Goal: Task Accomplishment & Management: Complete application form

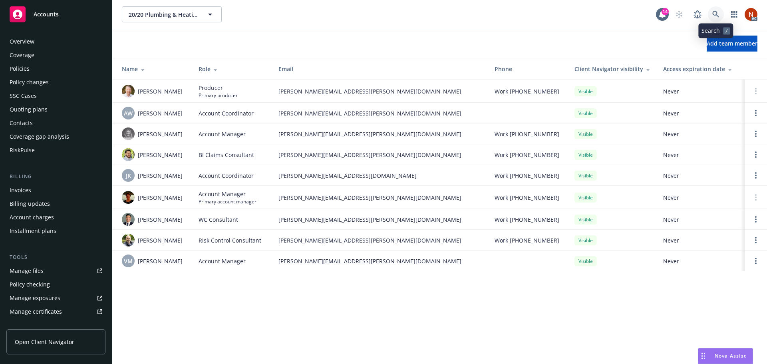
click at [717, 16] on icon at bounding box center [715, 14] width 7 height 7
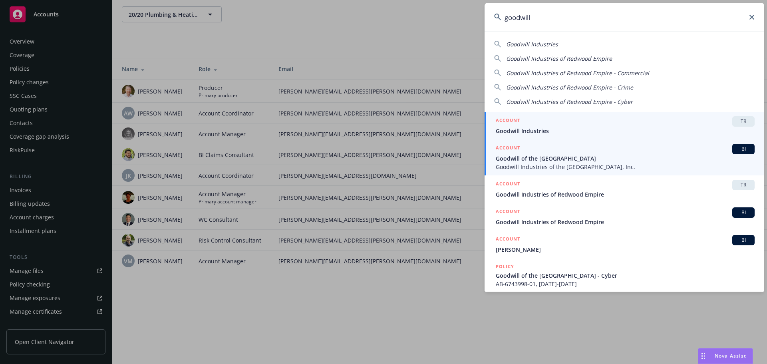
type input "goodwill"
click at [561, 152] on div "ACCOUNT BI" at bounding box center [624, 149] width 259 height 10
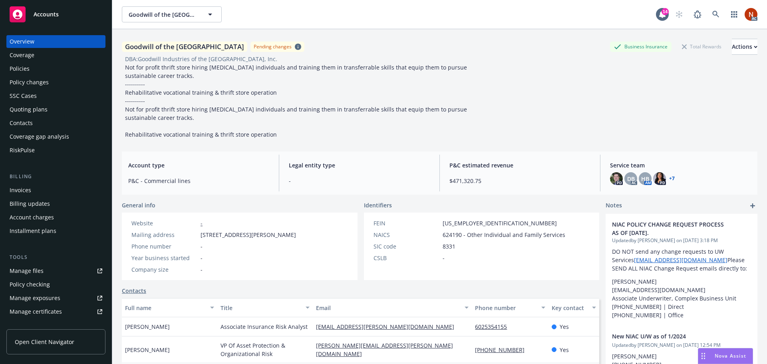
click at [26, 69] on div "Policies" at bounding box center [20, 68] width 20 height 13
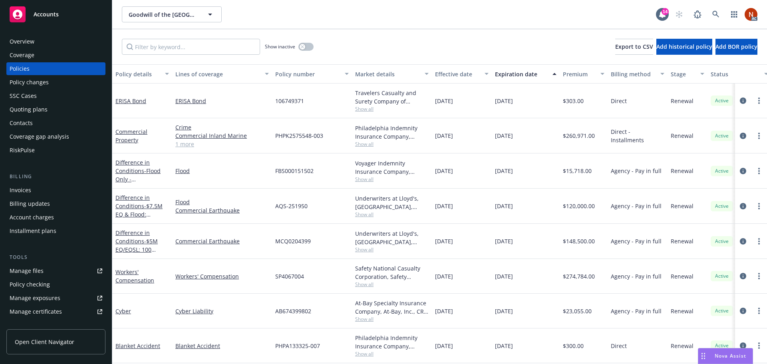
scroll to position [80, 0]
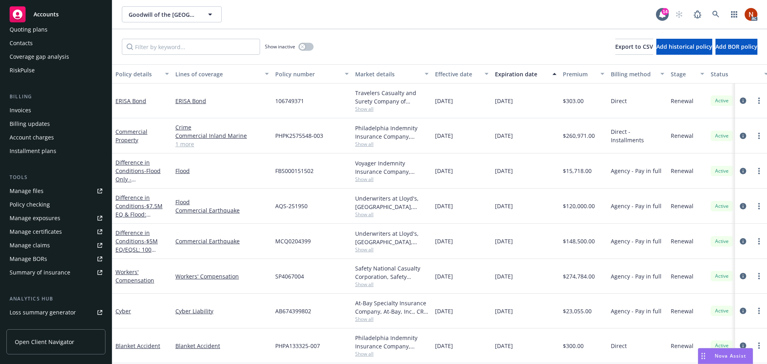
click at [41, 245] on div "Manage claims" at bounding box center [30, 245] width 40 height 13
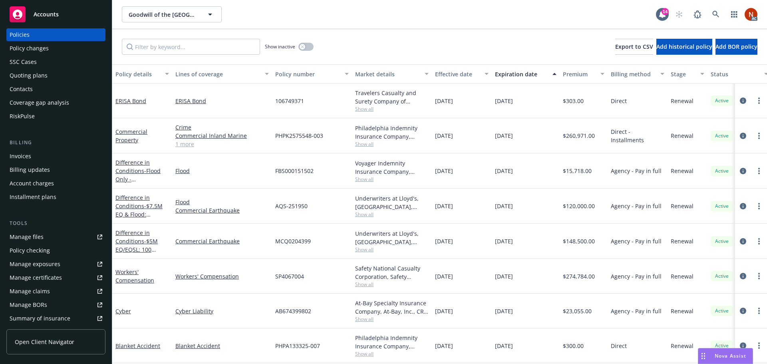
scroll to position [0, 0]
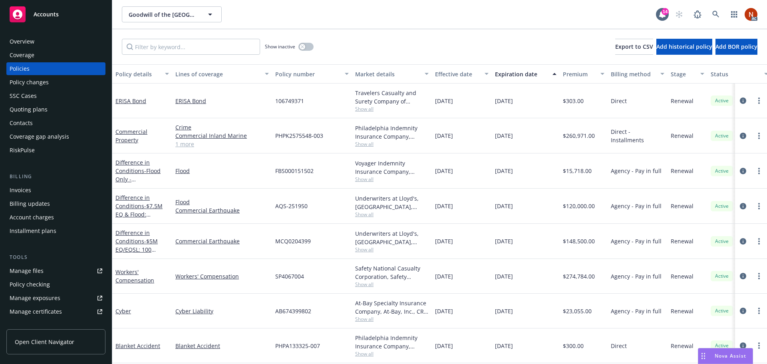
click at [38, 153] on div "RiskPulse" at bounding box center [56, 150] width 93 height 13
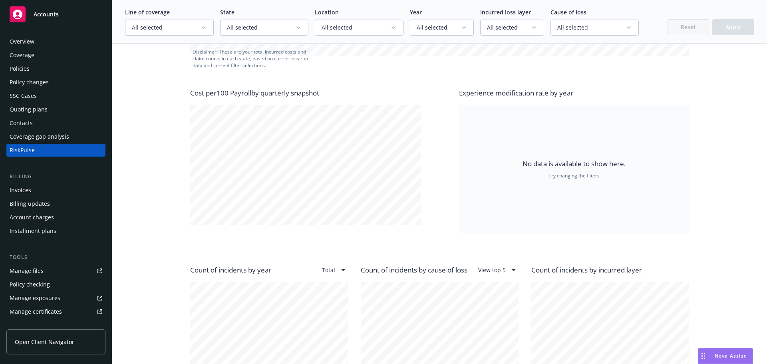
scroll to position [559, 0]
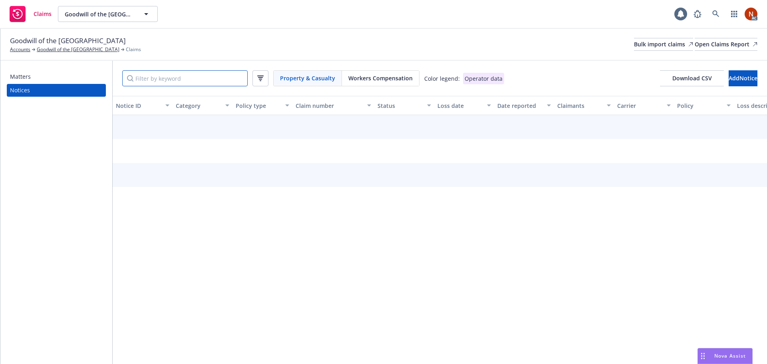
click at [198, 77] on input "Filter by keyword" at bounding box center [184, 78] width 125 height 16
click at [171, 78] on input "Filter by keyword" at bounding box center [184, 78] width 125 height 16
paste input "24026567"
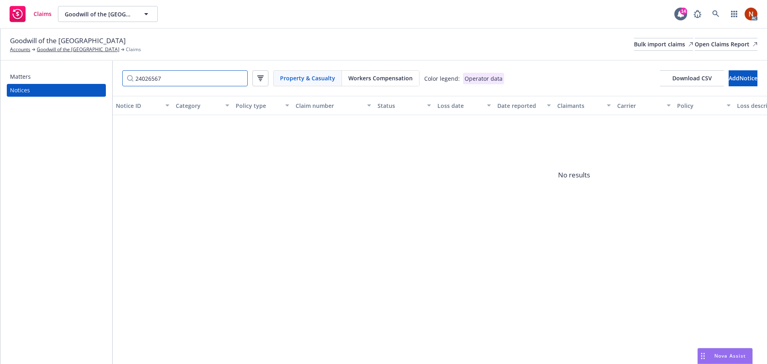
type input "24026567"
click at [404, 84] on div "Workers Compensation" at bounding box center [380, 78] width 77 height 15
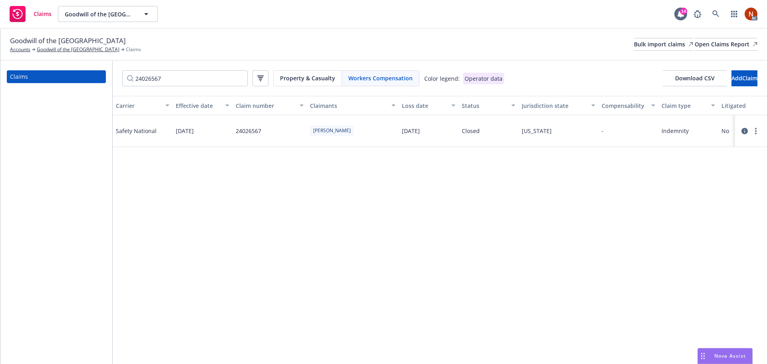
click at [743, 131] on icon at bounding box center [744, 131] width 6 height 6
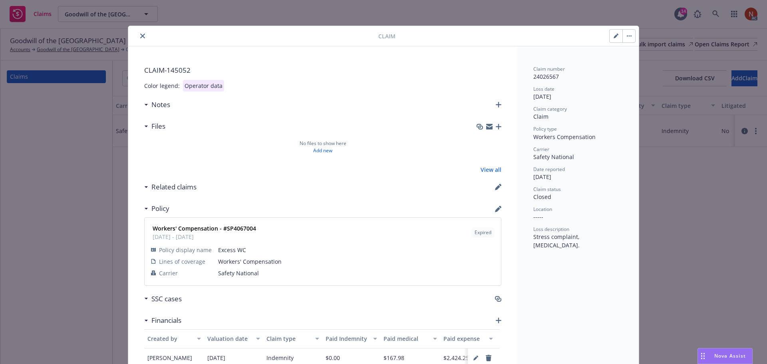
click at [141, 36] on icon "close" at bounding box center [142, 36] width 5 height 5
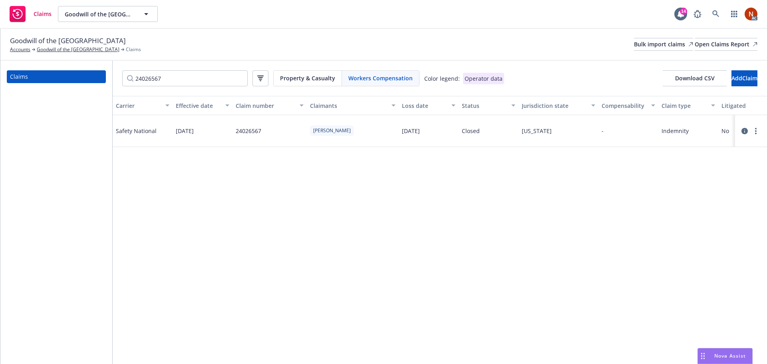
click at [741, 129] on icon at bounding box center [744, 131] width 6 height 6
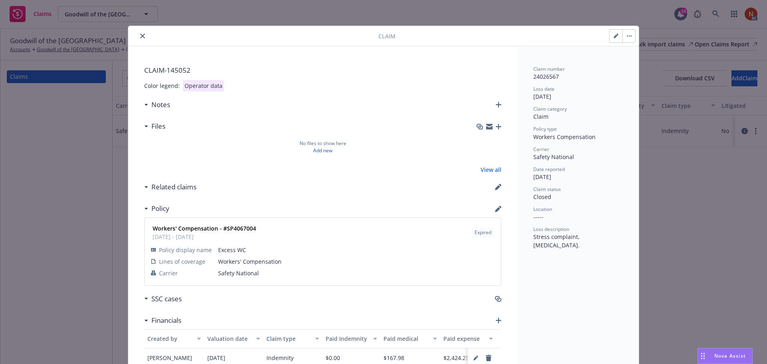
click at [140, 37] on icon "close" at bounding box center [142, 36] width 5 height 5
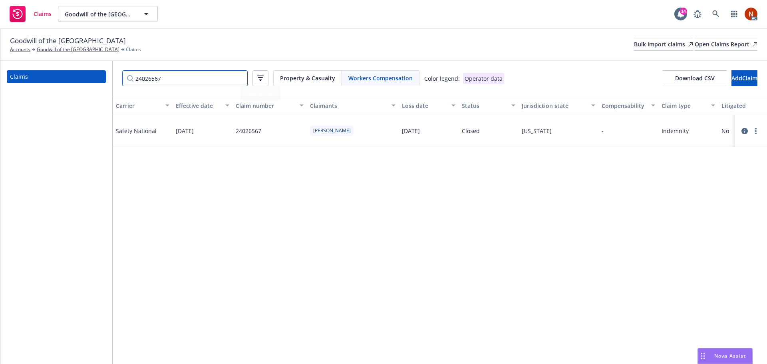
drag, startPoint x: 195, startPoint y: 77, endPoint x: 82, endPoint y: 74, distance: 113.4
click at [82, 74] on div "Claims 24026567 Property & Casualty Workers Compensation Color legend: Operator…" at bounding box center [383, 212] width 766 height 303
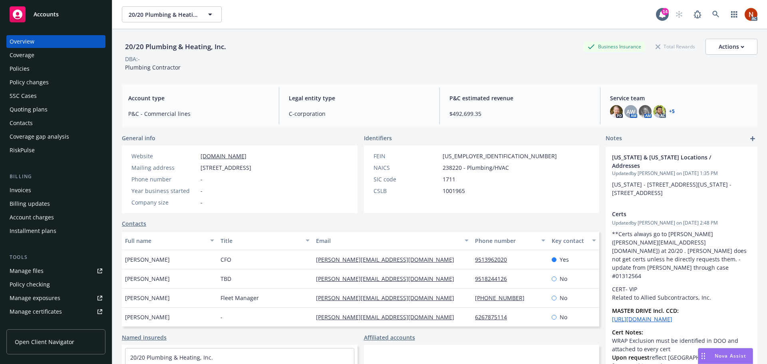
click at [40, 144] on div "RiskPulse" at bounding box center [56, 150] width 93 height 13
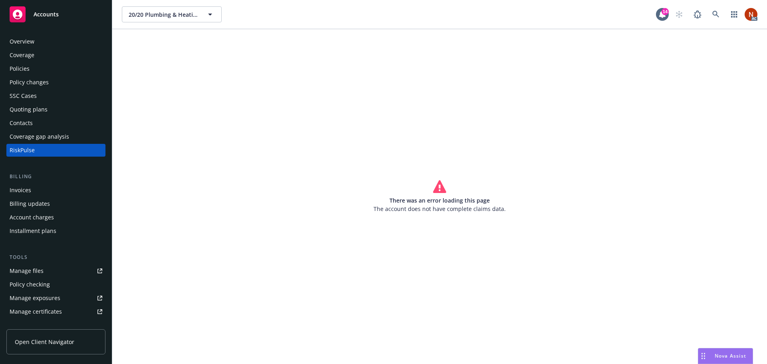
click at [34, 37] on div "Overview" at bounding box center [56, 41] width 93 height 13
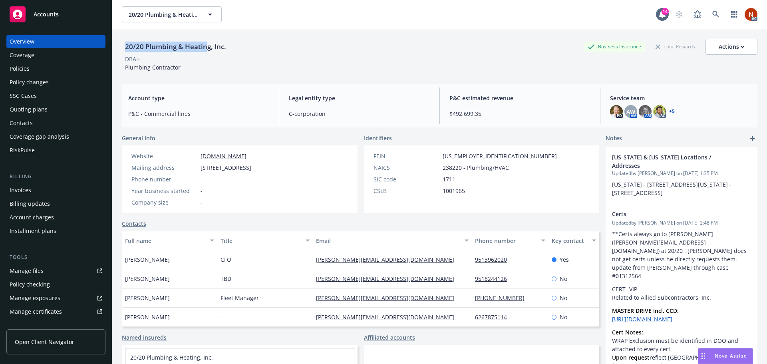
drag, startPoint x: 204, startPoint y: 46, endPoint x: 123, endPoint y: 43, distance: 81.1
click at [123, 43] on div "20/20 Plumbing & Heating, Inc." at bounding box center [175, 47] width 107 height 10
drag, startPoint x: 223, startPoint y: 46, endPoint x: 123, endPoint y: 44, distance: 100.2
click at [123, 44] on div "20/20 Plumbing & Heating, Inc." at bounding box center [175, 47] width 107 height 10
copy div "20/20 Plumbing & Heating, Inc"
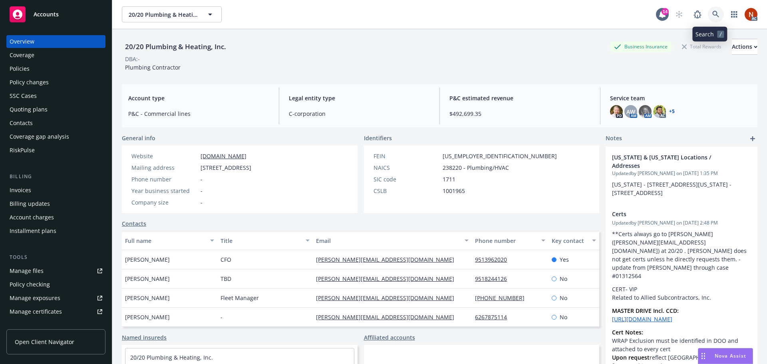
click at [712, 13] on icon at bounding box center [715, 14] width 7 height 7
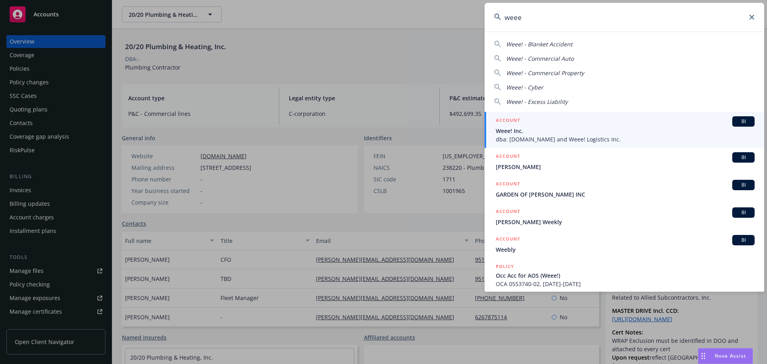
type input "weee"
click at [556, 129] on span "Weee! Inc." at bounding box center [624, 131] width 259 height 8
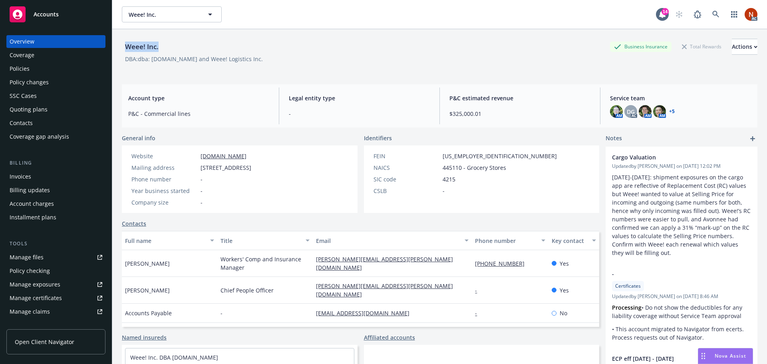
drag, startPoint x: 168, startPoint y: 49, endPoint x: 124, endPoint y: 50, distance: 43.9
click at [124, 50] on div "Weee! Inc. Business Insurance Total Rewards Actions" at bounding box center [439, 47] width 635 height 16
copy div "Weee! Inc."
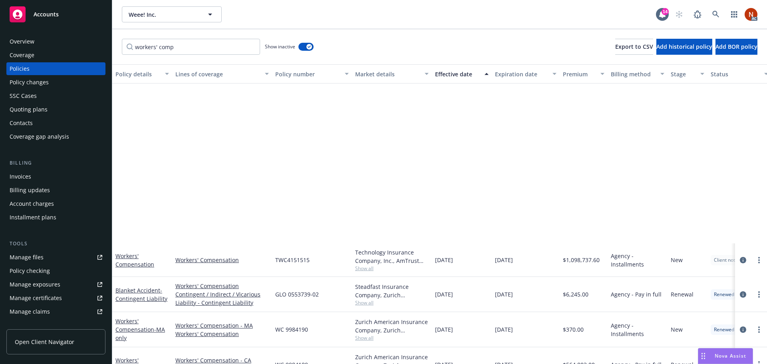
scroll to position [205, 0]
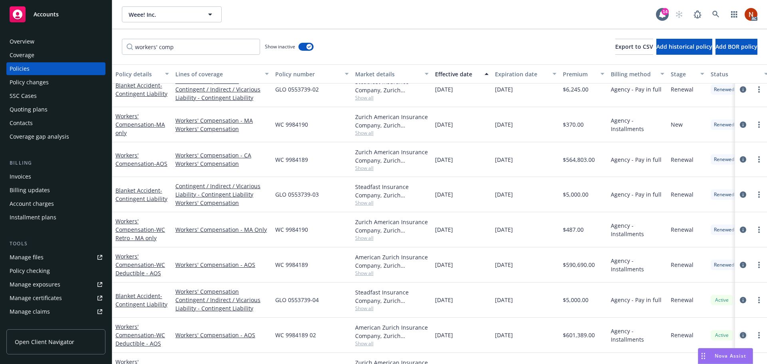
click at [740, 334] on link "circleInformation" at bounding box center [743, 335] width 10 height 10
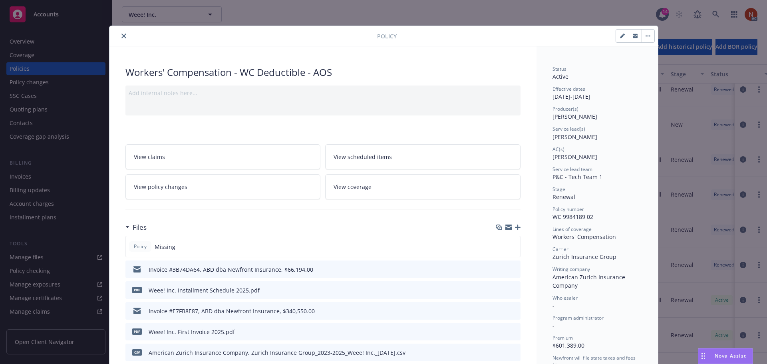
click at [121, 35] on icon "close" at bounding box center [123, 36] width 5 height 5
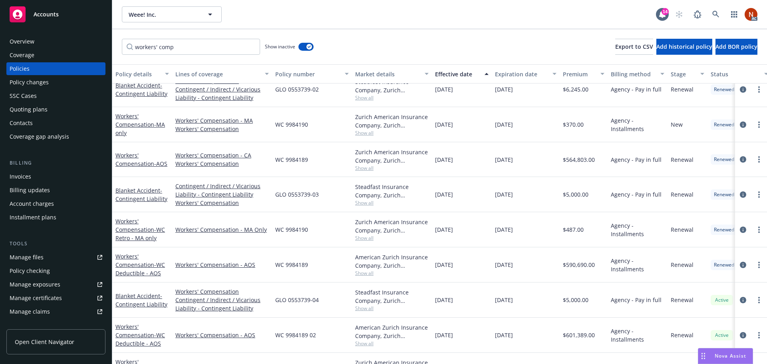
scroll to position [234, 0]
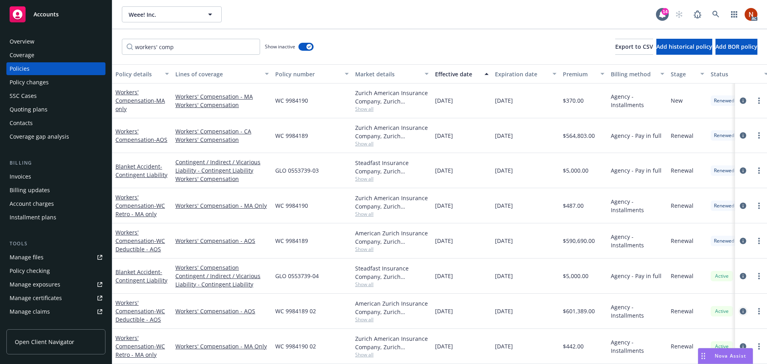
click at [739, 308] on icon "circleInformation" at bounding box center [742, 311] width 6 height 6
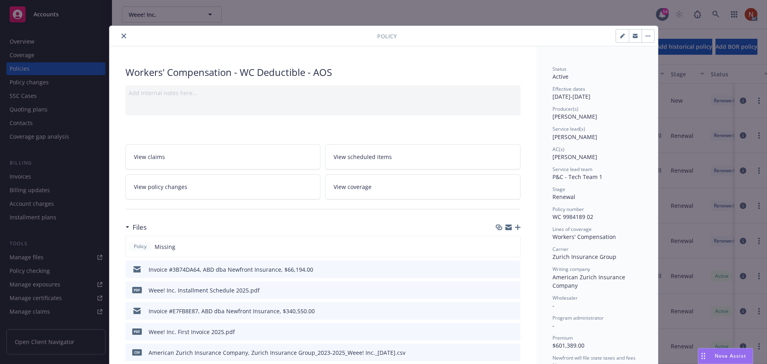
click at [121, 36] on icon "close" at bounding box center [123, 36] width 5 height 5
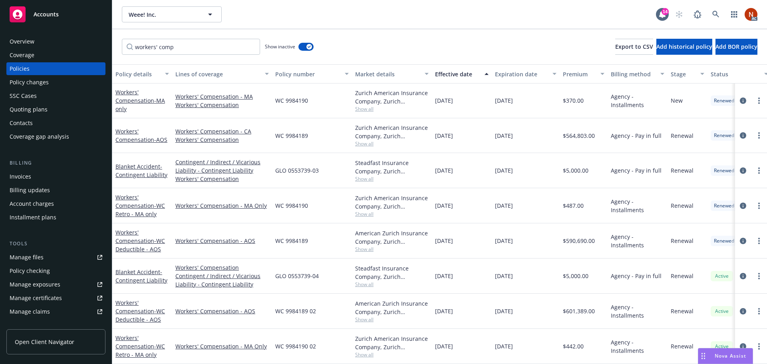
click at [33, 256] on div "Manage files" at bounding box center [27, 257] width 34 height 13
click at [739, 343] on icon "circleInformation" at bounding box center [742, 346] width 6 height 6
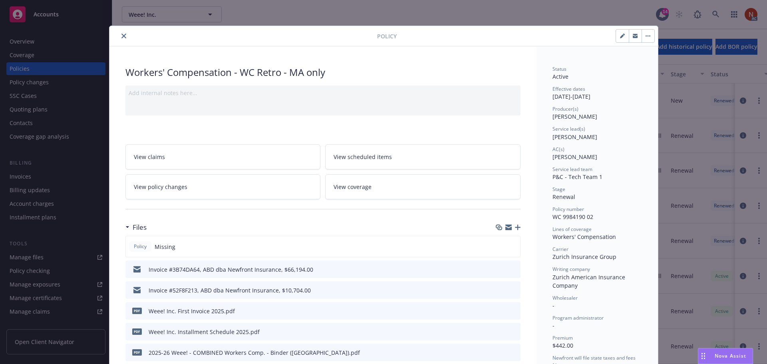
click at [121, 33] on button "close" at bounding box center [124, 36] width 10 height 10
click at [121, 38] on icon "close" at bounding box center [123, 36] width 5 height 5
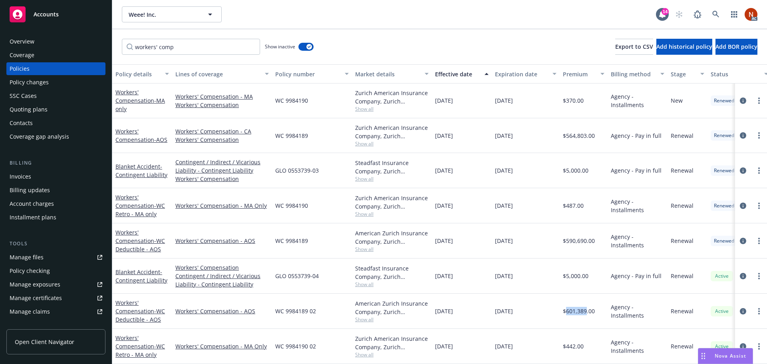
drag, startPoint x: 585, startPoint y: 305, endPoint x: 565, endPoint y: 307, distance: 20.9
click at [565, 307] on span "$601,389.00" at bounding box center [579, 311] width 32 height 8
copy span "601,389"
click at [46, 45] on div "Overview" at bounding box center [56, 41] width 93 height 13
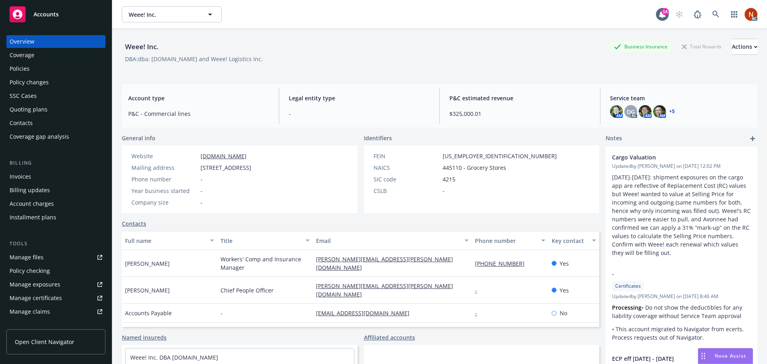
click at [20, 67] on div "Policies" at bounding box center [20, 68] width 20 height 13
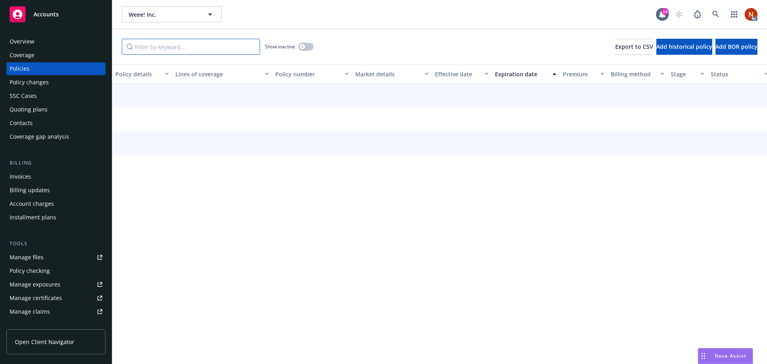
click at [222, 50] on input "Filter by keyword..." at bounding box center [191, 47] width 138 height 16
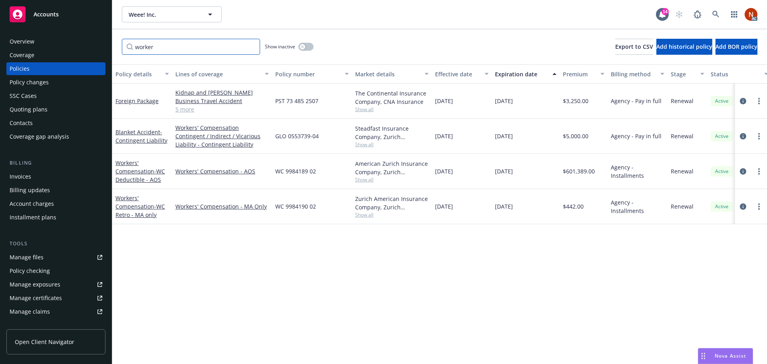
type input "worker"
click at [304, 44] on div "button" at bounding box center [302, 47] width 6 height 6
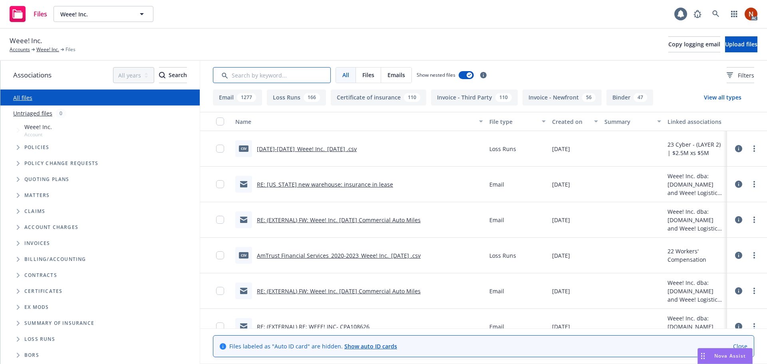
click at [239, 76] on input "Search by keyword..." at bounding box center [272, 75] width 118 height 16
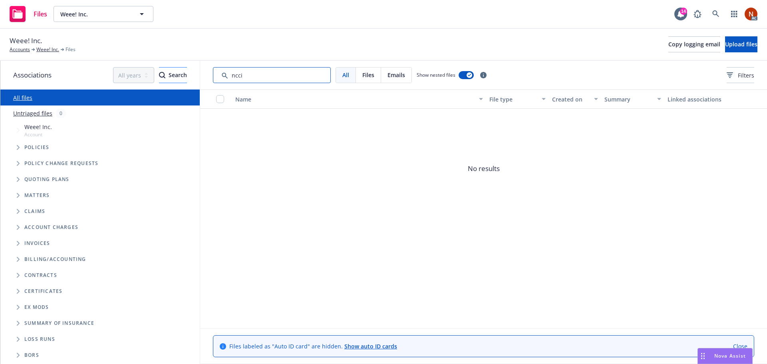
drag, startPoint x: 247, startPoint y: 77, endPoint x: 151, endPoint y: 72, distance: 96.4
click at [151, 73] on div "Associations All years 2027 2026 2025 2024 2023 2022 2021 2020 2019 2018 2017 2…" at bounding box center [383, 212] width 766 height 303
drag, startPoint x: 272, startPoint y: 76, endPoint x: 185, endPoint y: 71, distance: 87.2
click at [185, 71] on div "Associations All years 2027 2026 2025 2024 2023 2022 2021 2020 2019 2018 2017 2…" at bounding box center [383, 212] width 766 height 303
click at [574, 103] on button "Created on" at bounding box center [575, 98] width 52 height 19
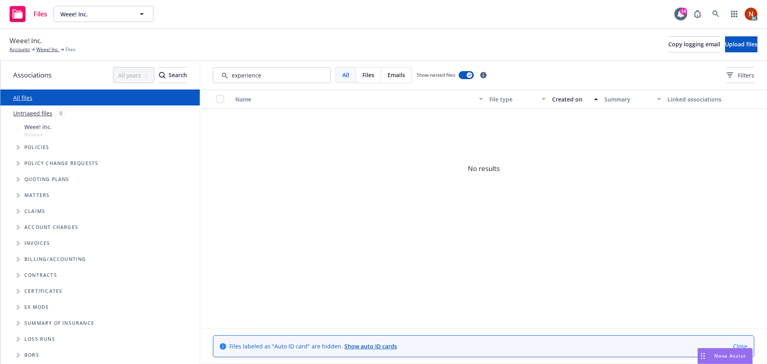
click at [566, 100] on div "Created on" at bounding box center [570, 99] width 37 height 8
drag, startPoint x: 189, startPoint y: 79, endPoint x: 166, endPoint y: 75, distance: 23.4
click at [164, 77] on div "Associations All years 2027 2026 2025 2024 2023 2022 2021 2020 2019 2018 2017 2…" at bounding box center [383, 212] width 766 height 303
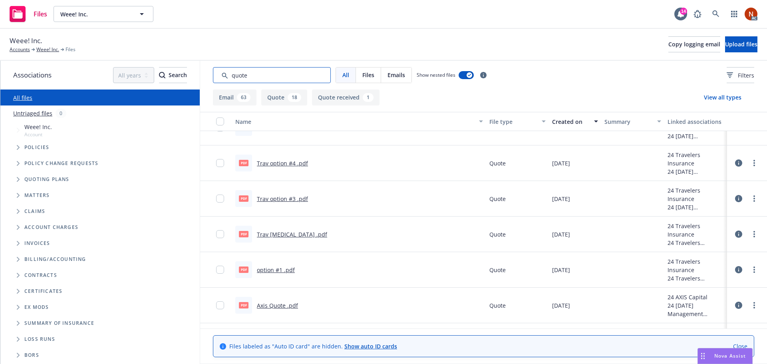
scroll to position [1916, 0]
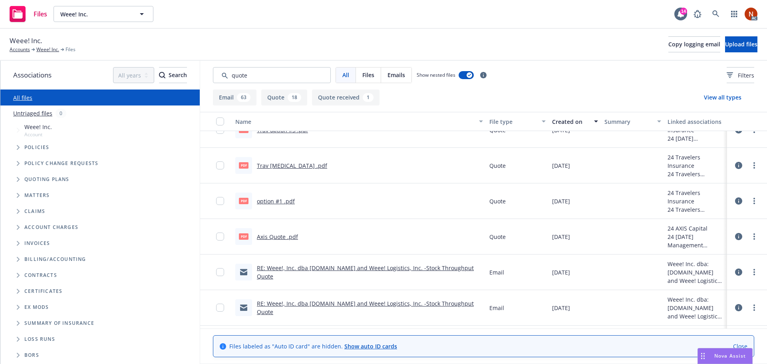
click at [283, 199] on link "option #1 .pdf" at bounding box center [276, 201] width 38 height 8
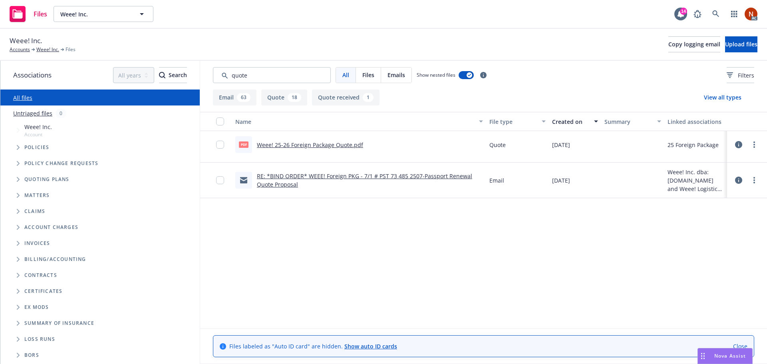
scroll to position [0, 0]
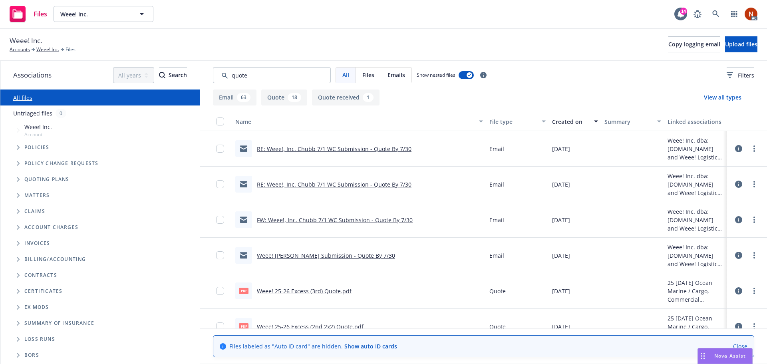
click at [304, 148] on link "RE: Weee!, Inc. Chubb 7/1 WC Submission - Quote By 7/30" at bounding box center [334, 149] width 155 height 8
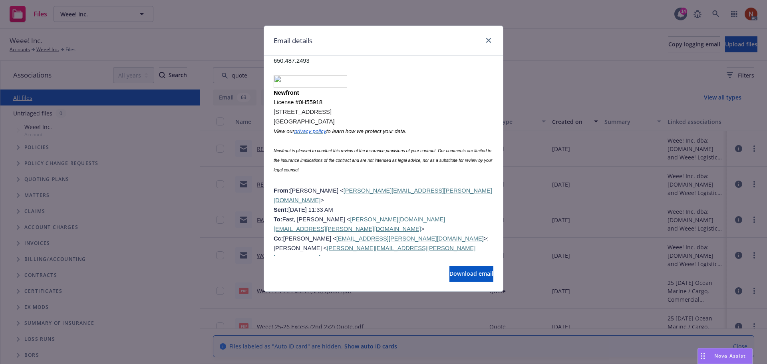
scroll to position [559, 0]
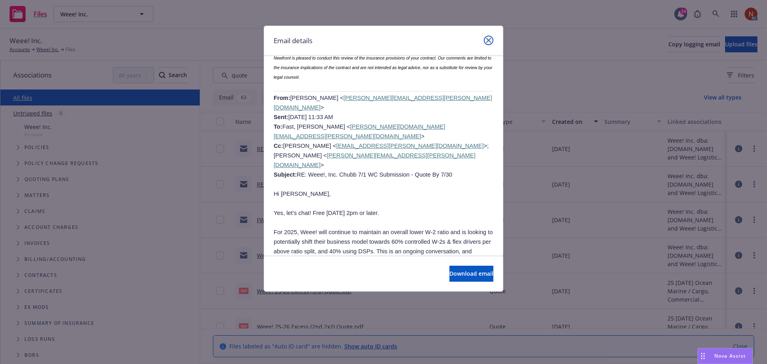
click at [488, 41] on icon "close" at bounding box center [488, 40] width 5 height 5
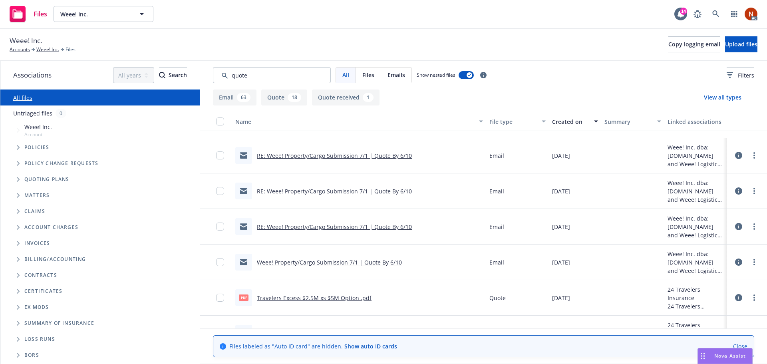
scroll to position [1517, 0]
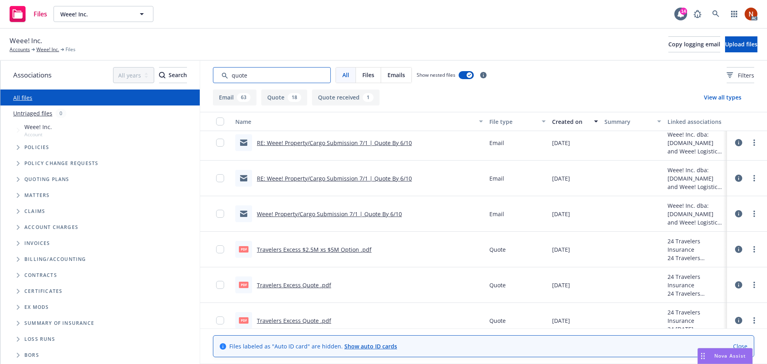
drag, startPoint x: 227, startPoint y: 77, endPoint x: 181, endPoint y: 81, distance: 46.1
click at [181, 81] on div "Associations All years 2027 2026 2025 2024 2023 2022 2021 2020 2019 2018 2017 2…" at bounding box center [383, 212] width 766 height 303
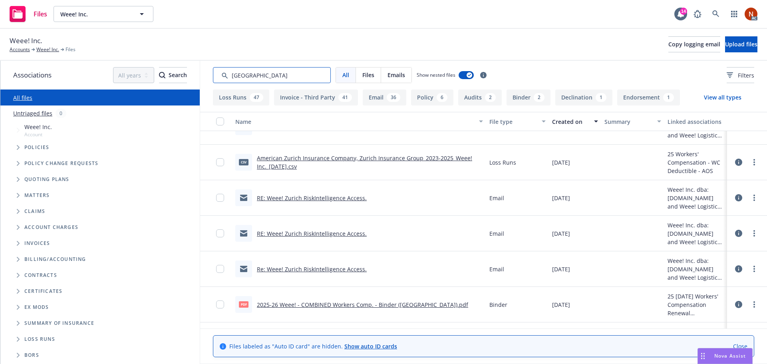
scroll to position [160, 0]
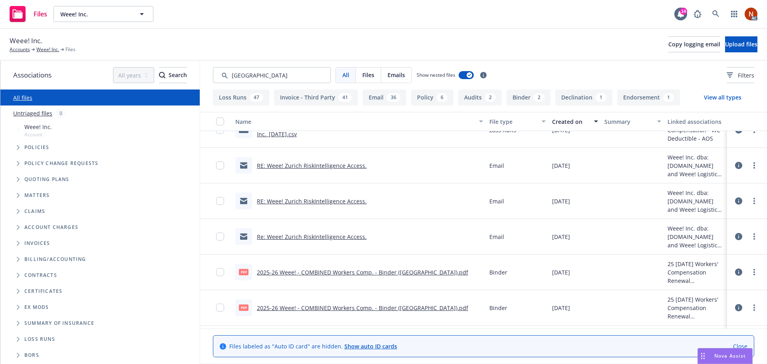
click at [410, 272] on link "2025-26 Weee! - COMBINED Workers Comp. - Binder (Zurich).pdf" at bounding box center [362, 272] width 211 height 8
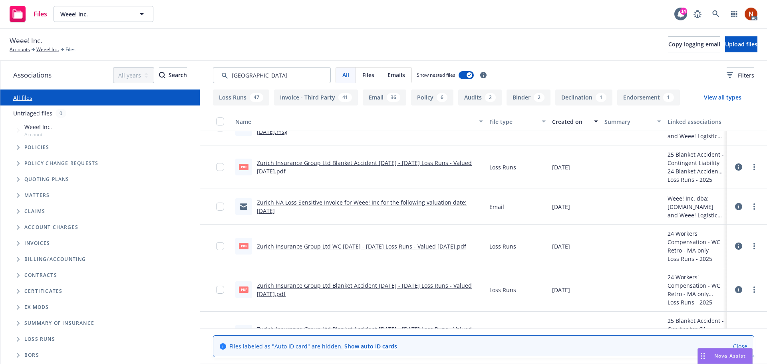
scroll to position [838, 0]
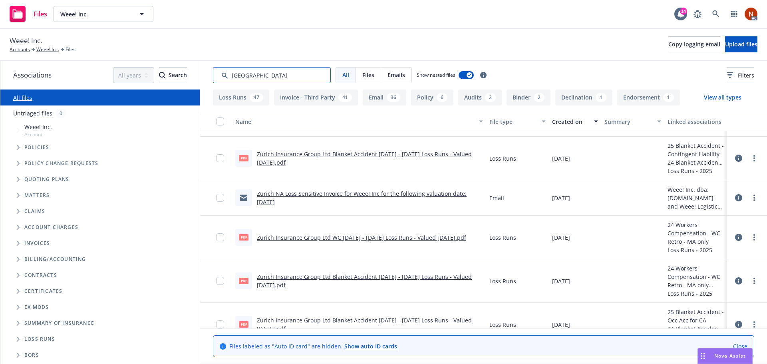
drag, startPoint x: 255, startPoint y: 73, endPoint x: 196, endPoint y: 75, distance: 59.1
click at [196, 75] on div "Associations All years 2027 2026 2025 2024 2023 2022 2021 2020 2019 2018 2017 2…" at bounding box center [383, 212] width 766 height 303
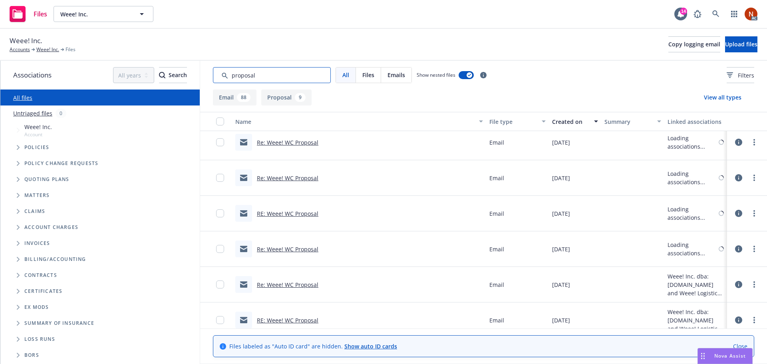
scroll to position [0, 0]
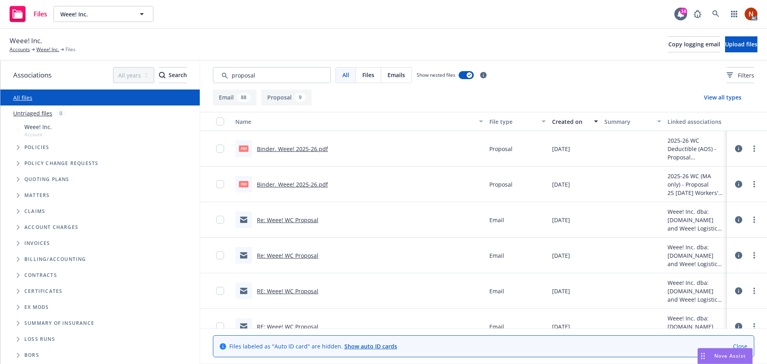
click at [313, 150] on link "Binder. Weee! 2025-26.pdf" at bounding box center [292, 149] width 71 height 8
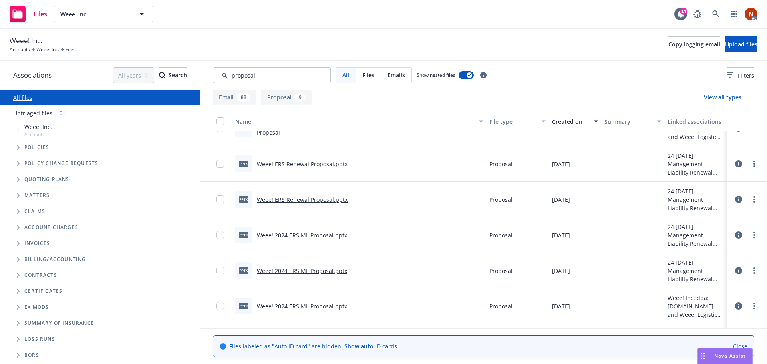
scroll to position [2475, 0]
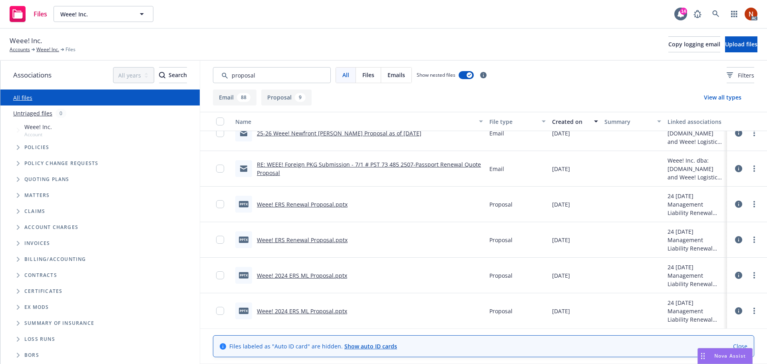
click at [333, 203] on link "Weee! ERS Renewal Proposal.pptx" at bounding box center [302, 204] width 91 height 8
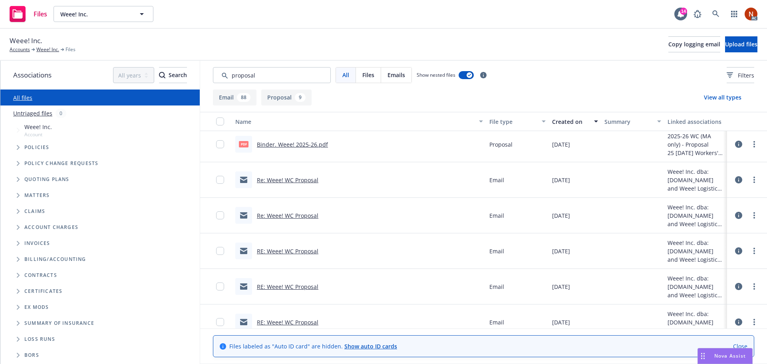
scroll to position [0, 0]
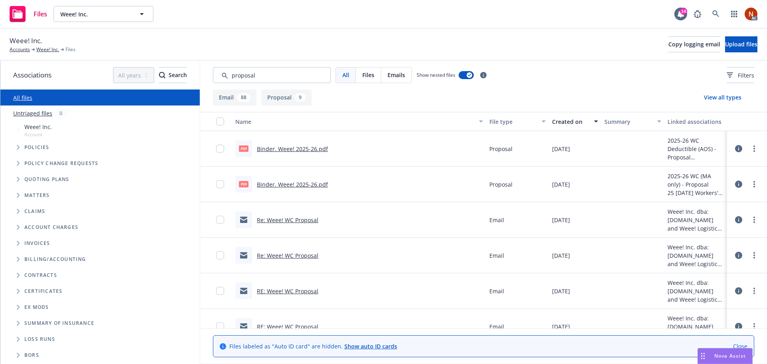
click at [297, 223] on link "Re: Weee! WC Proposal" at bounding box center [287, 220] width 61 height 8
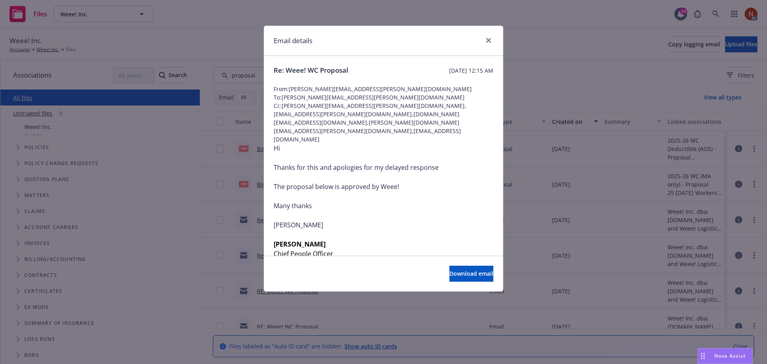
click at [533, 183] on div "Email details Re: Weee! WC Proposal Saturday, August 23, 2025 at 12:15 AM From:…" at bounding box center [383, 182] width 767 height 364
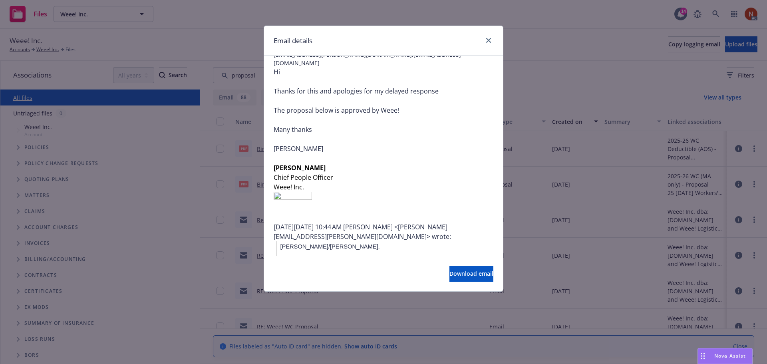
scroll to position [120, 0]
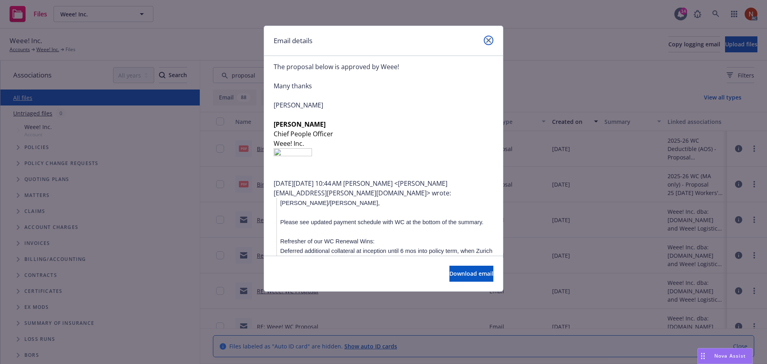
click at [487, 41] on icon "close" at bounding box center [488, 40] width 5 height 5
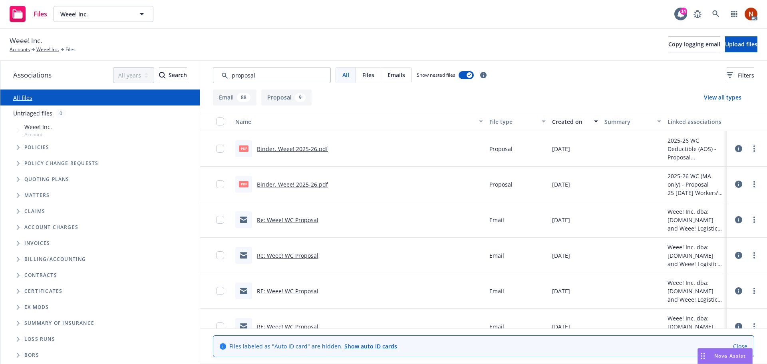
click at [279, 253] on link "Re: Weee! WC Proposal" at bounding box center [287, 256] width 61 height 8
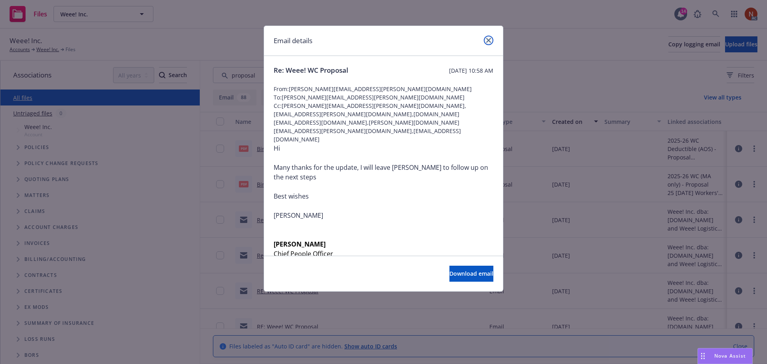
click at [488, 38] on link "close" at bounding box center [489, 41] width 10 height 10
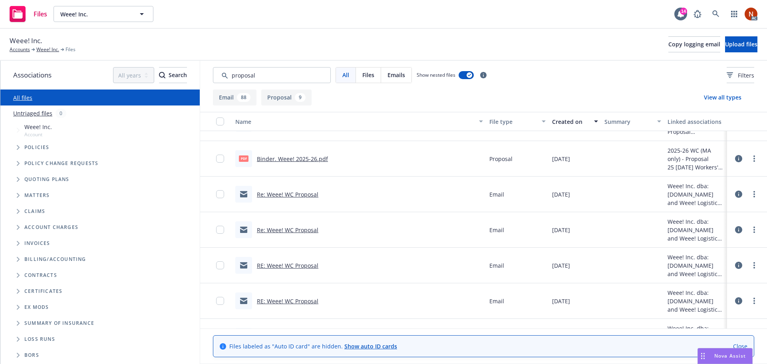
scroll to position [40, 0]
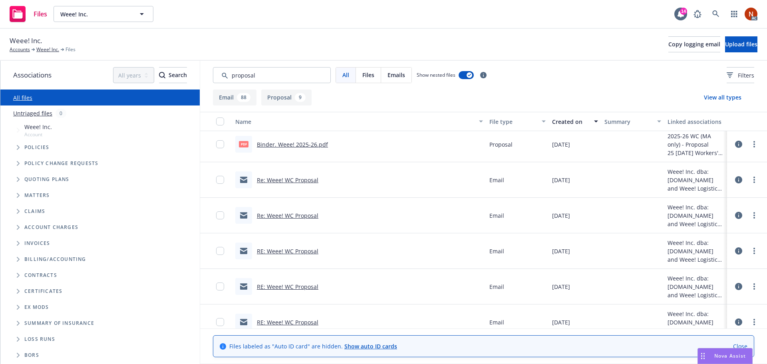
click at [288, 253] on link "RE: Weee! WC Proposal" at bounding box center [287, 251] width 61 height 8
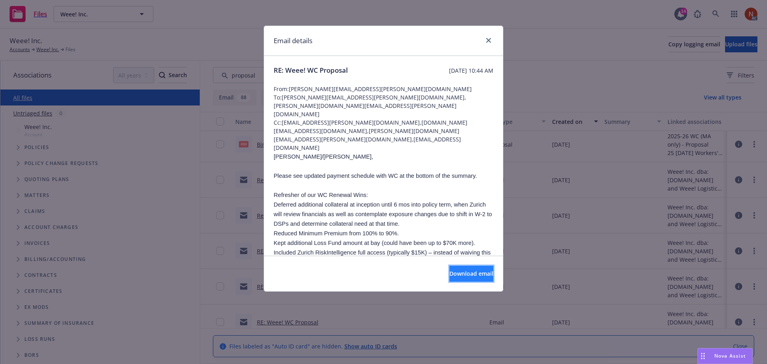
click at [452, 271] on span "Download email" at bounding box center [471, 273] width 44 height 8
click at [488, 42] on icon "close" at bounding box center [488, 40] width 5 height 5
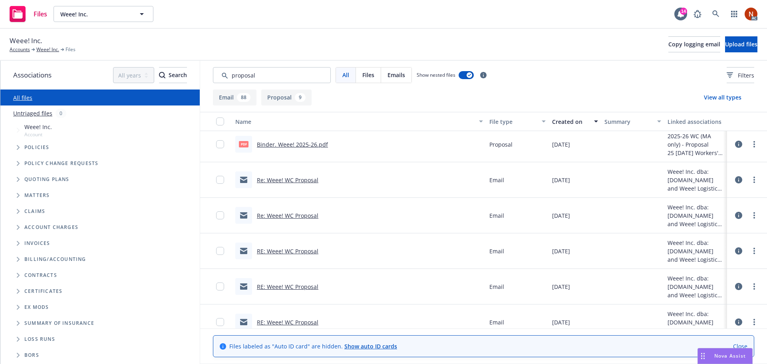
click at [294, 287] on link "RE: Weee! WC Proposal" at bounding box center [287, 287] width 61 height 8
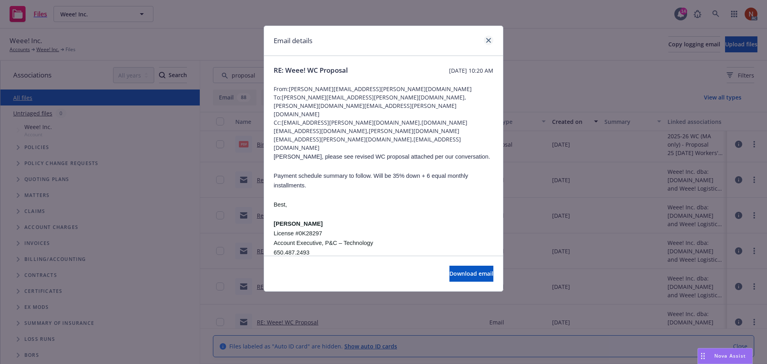
click at [490, 36] on div at bounding box center [486, 41] width 13 height 10
click at [489, 40] on icon "close" at bounding box center [488, 40] width 5 height 5
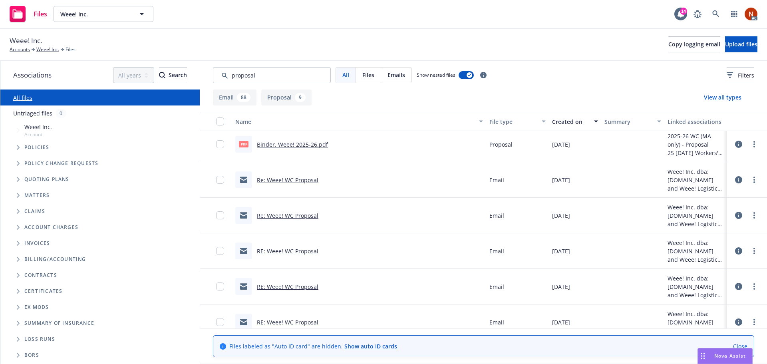
click at [293, 288] on link "RE: Weee! WC Proposal" at bounding box center [287, 287] width 61 height 8
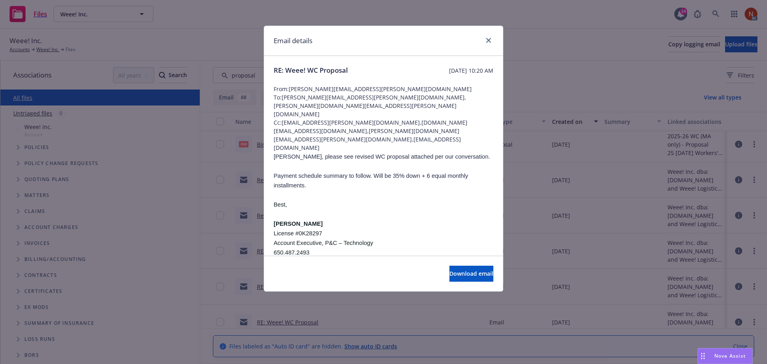
click at [483, 38] on div at bounding box center [486, 41] width 13 height 10
click at [490, 36] on link "close" at bounding box center [489, 41] width 10 height 10
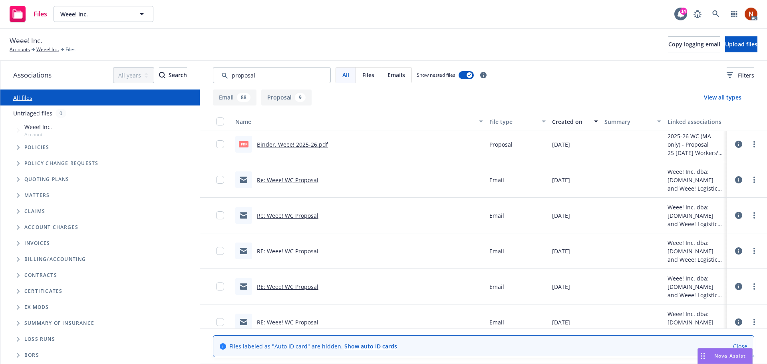
click at [298, 321] on link "RE: Weee! WC Proposal" at bounding box center [287, 322] width 61 height 8
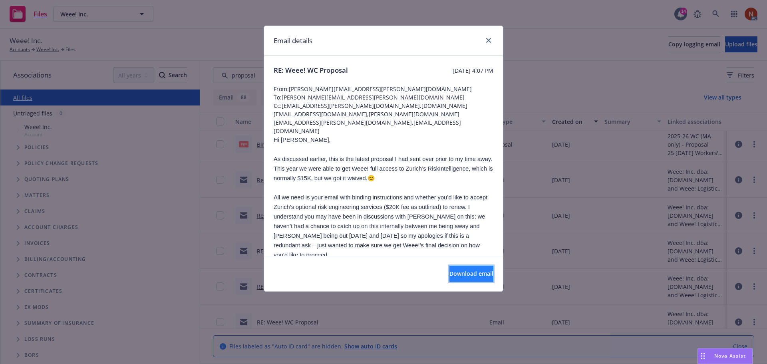
click at [449, 276] on span "Download email" at bounding box center [471, 273] width 44 height 8
click at [495, 42] on div "Email details" at bounding box center [383, 41] width 239 height 30
click at [485, 40] on link "close" at bounding box center [489, 41] width 10 height 10
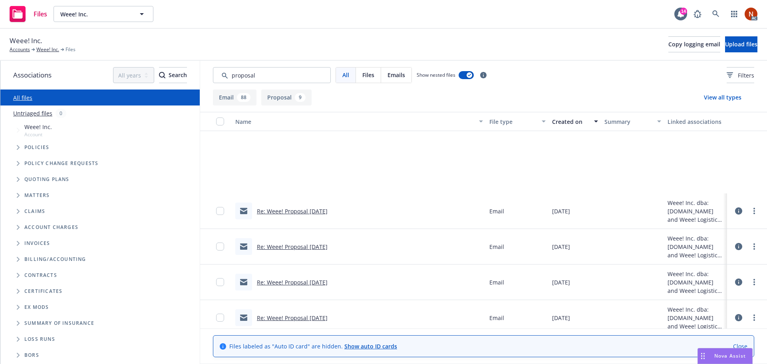
scroll to position [1437, 0]
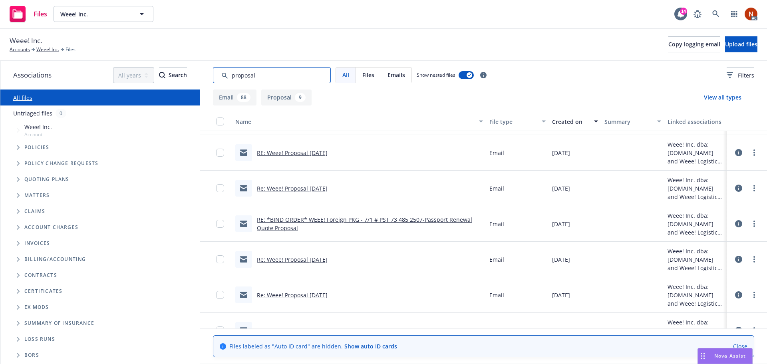
drag, startPoint x: 271, startPoint y: 71, endPoint x: 191, endPoint y: 78, distance: 80.1
click at [191, 78] on div "Associations All years 2027 2026 2025 2024 2023 2022 2021 2020 2019 2018 2017 2…" at bounding box center [383, 212] width 766 height 303
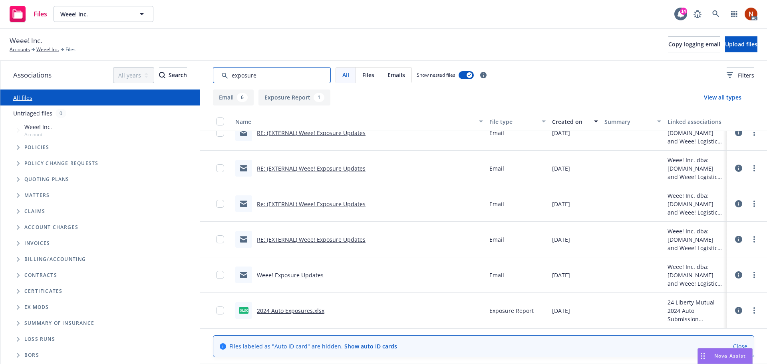
scroll to position [0, 0]
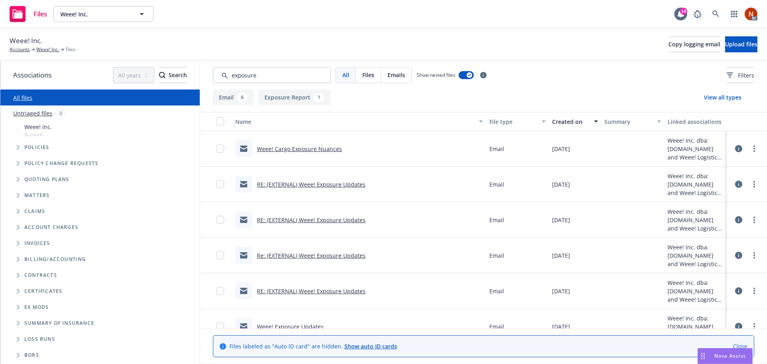
click at [353, 184] on link "RE: (EXTERNAL) Weee! Exposure Updates" at bounding box center [311, 184] width 109 height 8
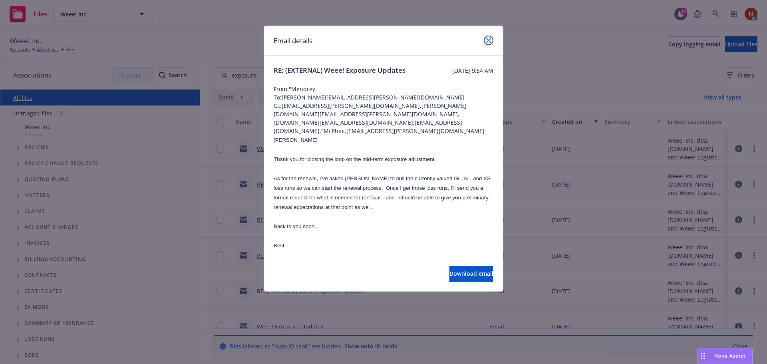
click at [489, 40] on icon "close" at bounding box center [488, 40] width 5 height 5
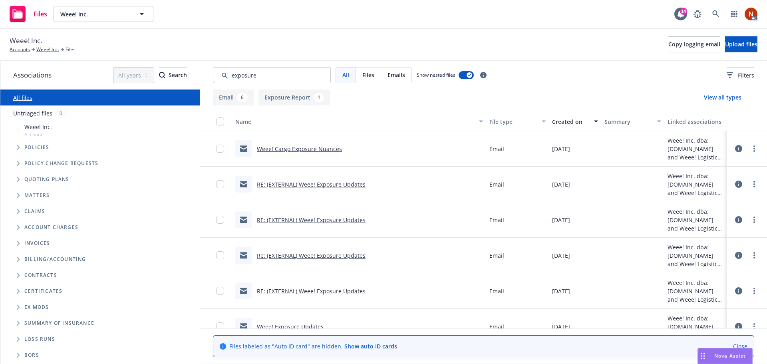
click at [303, 219] on link "RE: (EXTERNAL) Weee! Exposure Updates" at bounding box center [311, 220] width 109 height 8
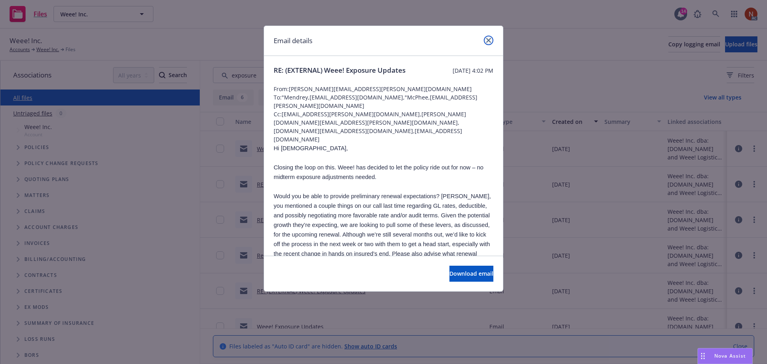
click at [491, 37] on link "close" at bounding box center [489, 41] width 10 height 10
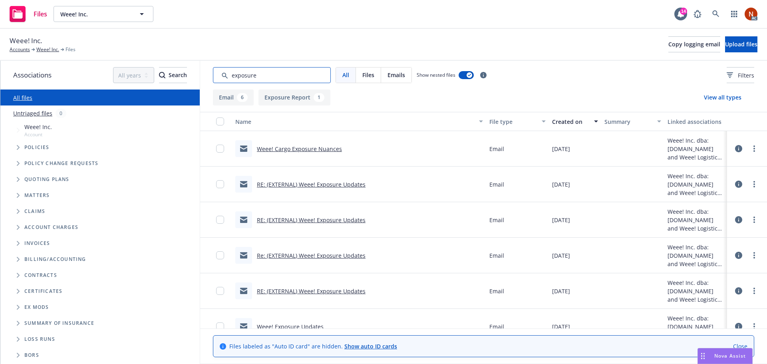
drag, startPoint x: 271, startPoint y: 77, endPoint x: 176, endPoint y: 63, distance: 95.1
click at [176, 63] on div "Associations All years 2027 2026 2025 2024 2023 2022 2021 2020 2019 2018 2017 2…" at bounding box center [383, 212] width 766 height 303
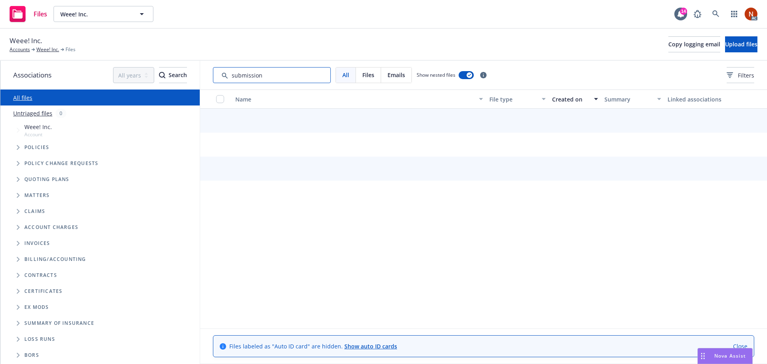
type input "submission"
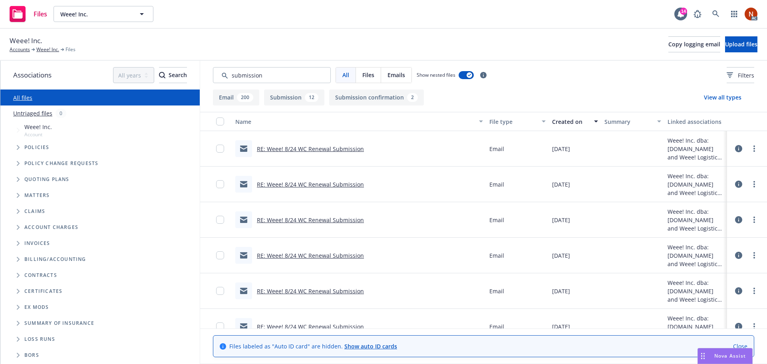
click at [311, 148] on link "RE: Weee! 8/24 WC Renewal Submission" at bounding box center [310, 149] width 107 height 8
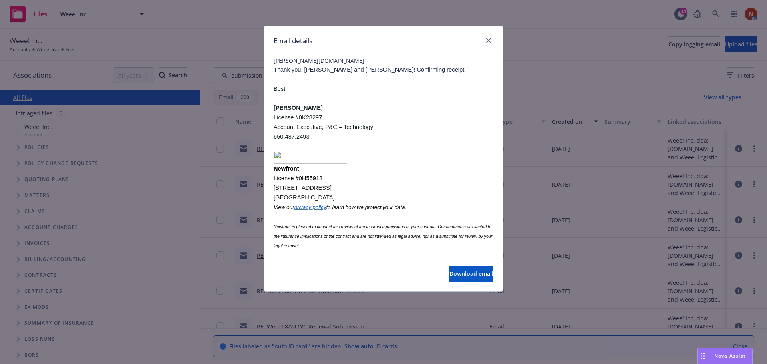
scroll to position [160, 0]
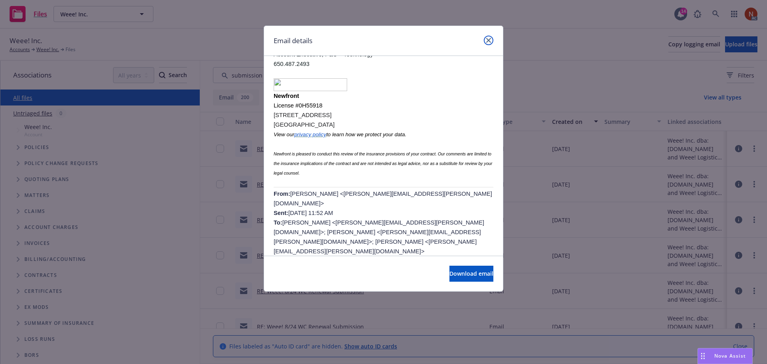
click at [491, 38] on link "close" at bounding box center [489, 41] width 10 height 10
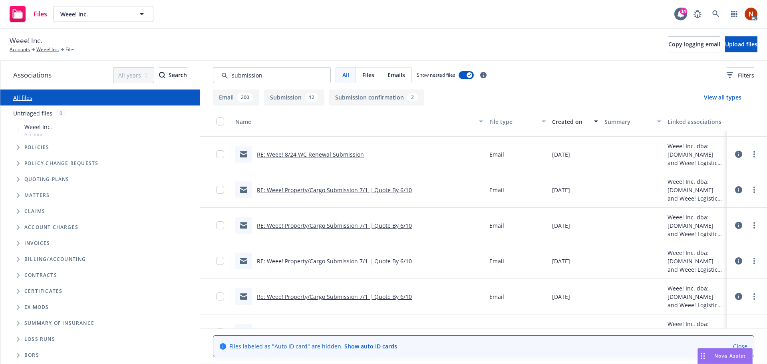
scroll to position [1677, 0]
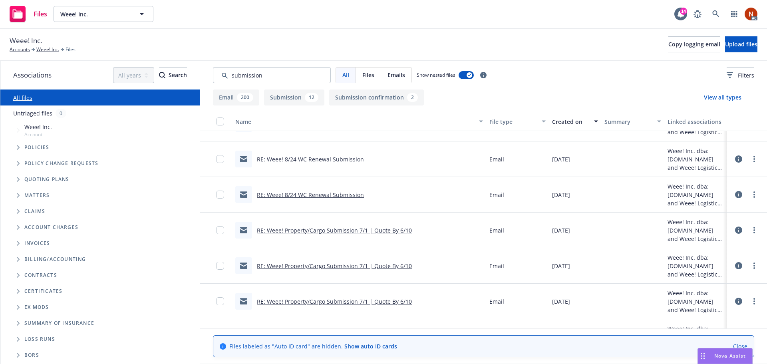
click at [310, 195] on link "RE: Weee! 8/24 WC Renewal Submission" at bounding box center [310, 195] width 107 height 8
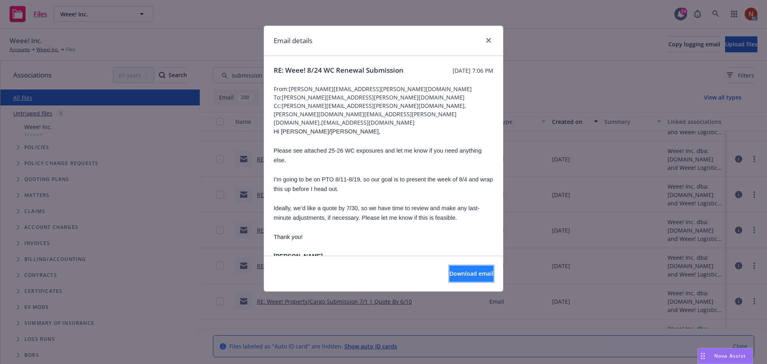
click at [458, 275] on span "Download email" at bounding box center [471, 273] width 44 height 8
click at [485, 38] on link "close" at bounding box center [489, 41] width 10 height 10
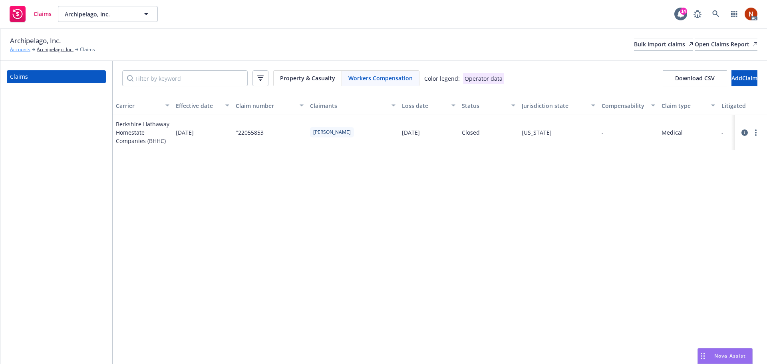
click at [27, 50] on link "Accounts" at bounding box center [20, 49] width 20 height 7
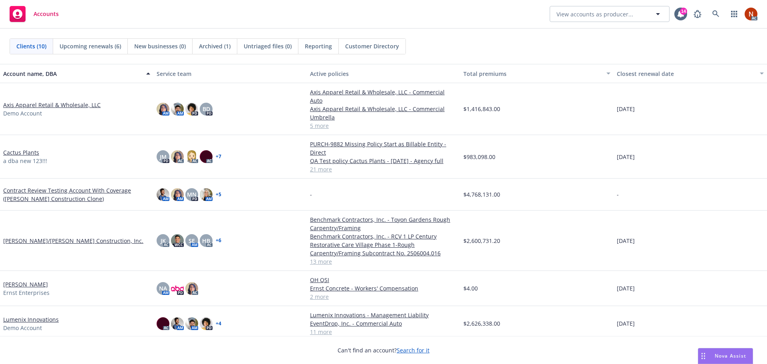
click at [372, 44] on span "Customer Directory" at bounding box center [372, 46] width 54 height 8
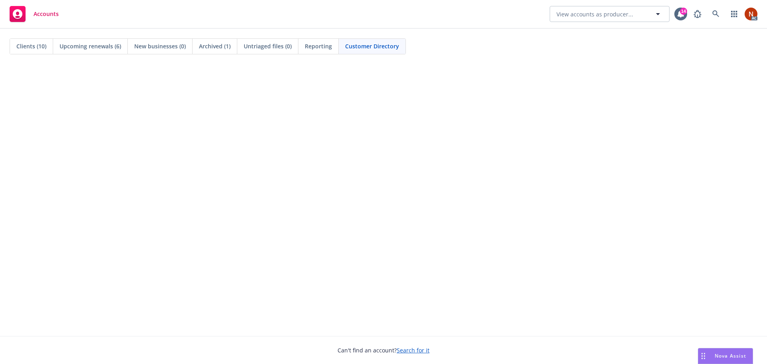
click at [707, 10] on div "AC" at bounding box center [723, 14] width 68 height 16
click at [717, 10] on icon at bounding box center [715, 13] width 7 height 7
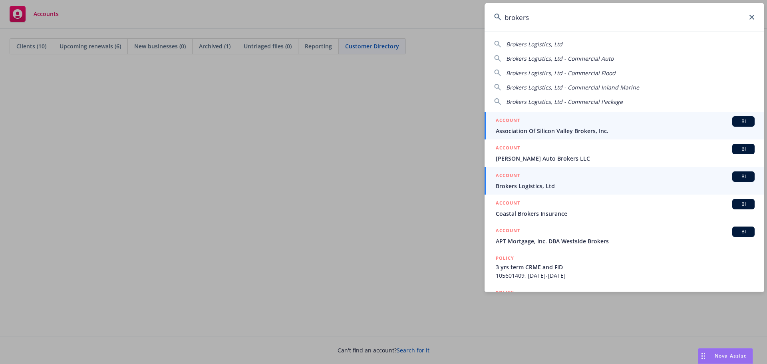
type input "brokers"
click at [626, 180] on div "ACCOUNT BI" at bounding box center [624, 176] width 259 height 10
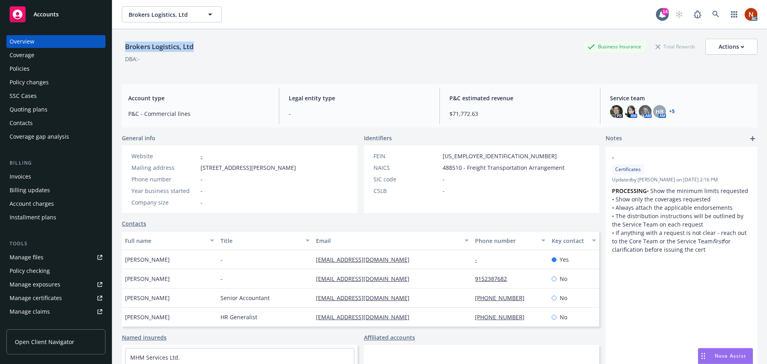
drag, startPoint x: 169, startPoint y: 53, endPoint x: 120, endPoint y: 50, distance: 48.8
click at [120, 50] on div "Brokers Logistics, Ltd Business Insurance Total Rewards Actions DBA: - Account …" at bounding box center [439, 211] width 654 height 364
copy div "Brokers Logistics, Ltd"
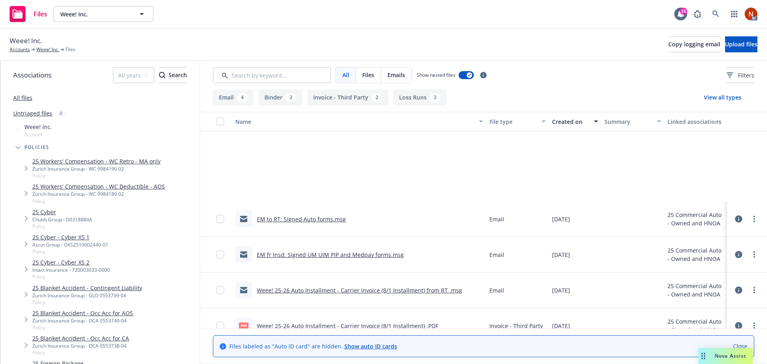
scroll to position [120, 0]
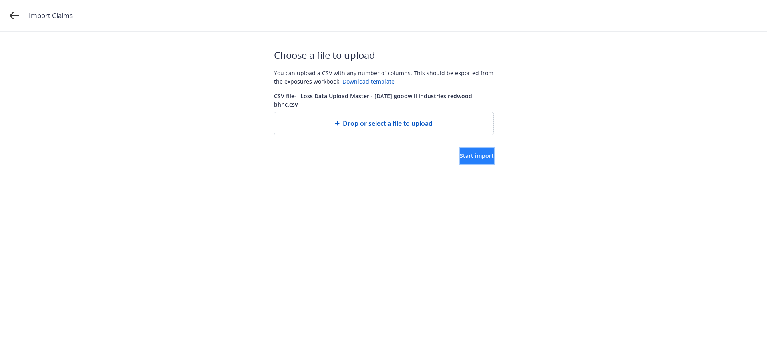
click at [460, 161] on button "Start import" at bounding box center [477, 156] width 34 height 16
click at [462, 153] on span "Start import" at bounding box center [477, 156] width 34 height 8
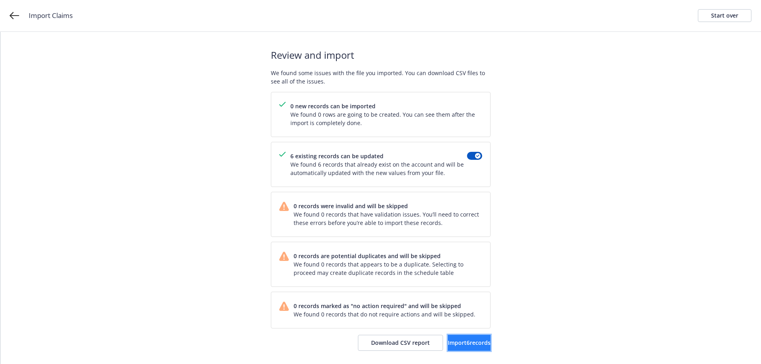
click at [451, 341] on span "Import 6 records" at bounding box center [469, 343] width 43 height 8
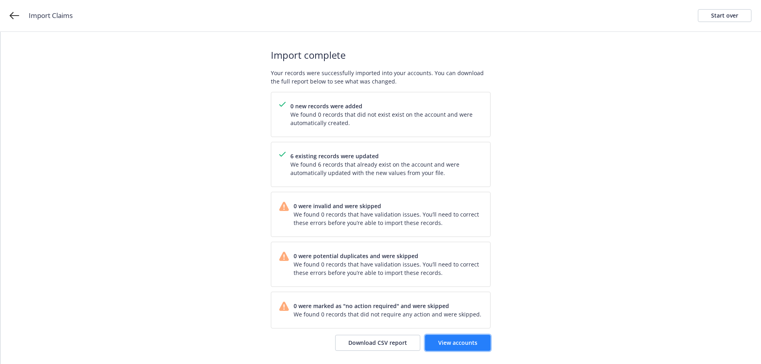
click at [456, 349] on link "View accounts" at bounding box center [457, 343] width 65 height 16
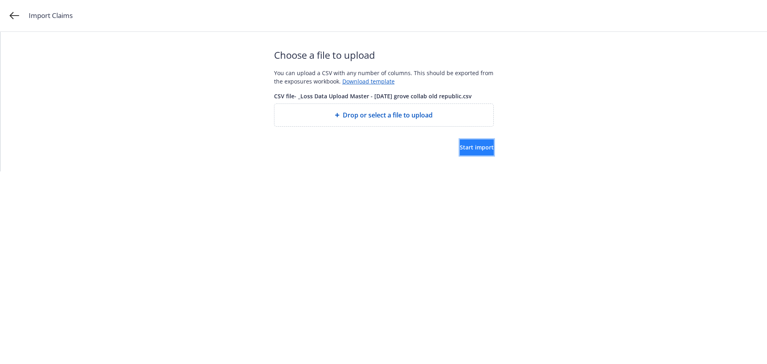
click at [460, 147] on span "Start import" at bounding box center [477, 147] width 34 height 8
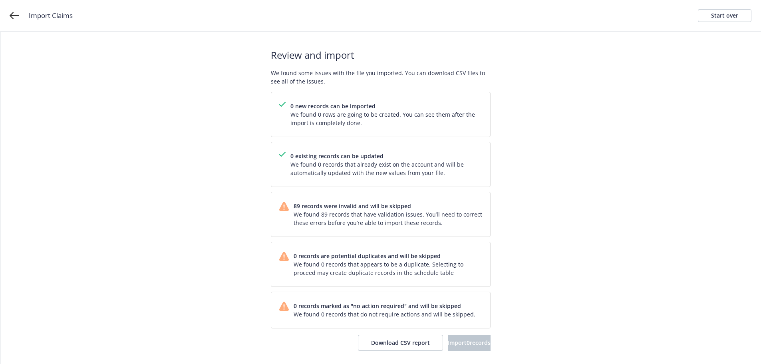
scroll to position [3, 0]
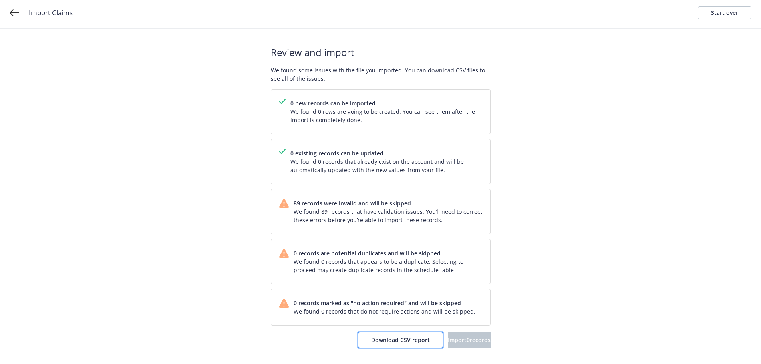
click at [381, 336] on span "Download CSV report" at bounding box center [400, 340] width 59 height 8
